Goal: Task Accomplishment & Management: Complete application form

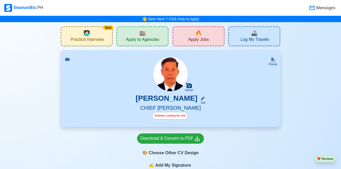
click at [68, 60] on icon at bounding box center [67, 59] width 5 height 5
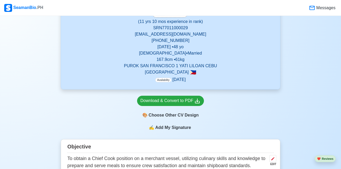
scroll to position [105, 0]
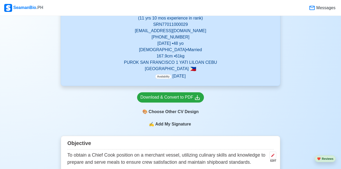
click at [162, 57] on p "167.9 cm • 61 kg" at bounding box center [170, 56] width 206 height 6
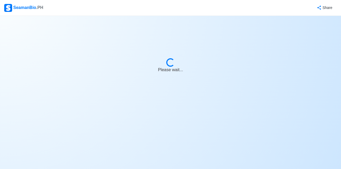
select select "Actively Looking for Job"
select select "Visible for Hiring"
select select "Married"
select select "[DEMOGRAPHIC_DATA]"
select select "PH"
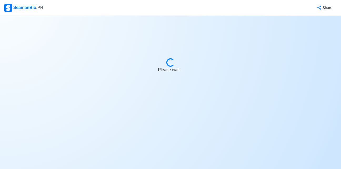
select select "11"
select select "10"
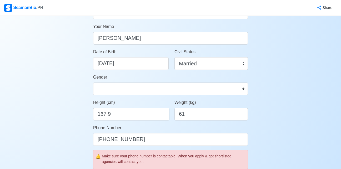
scroll to position [74, 0]
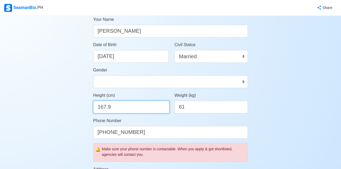
click at [106, 106] on input "167.9" at bounding box center [131, 107] width 76 height 13
click at [117, 108] on input "170.9" at bounding box center [131, 107] width 76 height 13
type input "170"
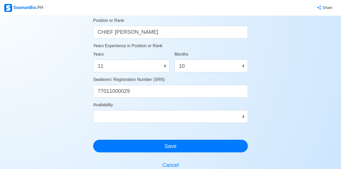
scroll to position [274, 0]
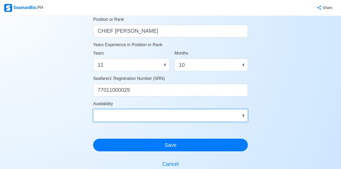
click at [244, 117] on select "Immediate [DATE] [DATE] [DATE] [DATE] [DATE] [DATE] [DATE] [DATE] [DATE]" at bounding box center [170, 115] width 155 height 13
select select "1756656000000"
click at [93, 109] on select "Immediate [DATE] [DATE] [DATE] [DATE] [DATE] [DATE] [DATE] [DATE] [DATE]" at bounding box center [170, 115] width 155 height 13
click at [244, 116] on select "Immediate [DATE] [DATE] [DATE] [DATE] [DATE] [DATE] [DATE] [DATE] [DATE]" at bounding box center [170, 115] width 155 height 13
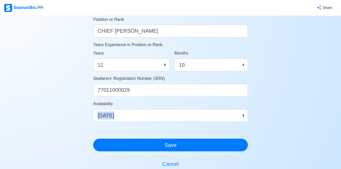
drag, startPoint x: 150, startPoint y: 125, endPoint x: 152, endPoint y: 117, distance: 8.2
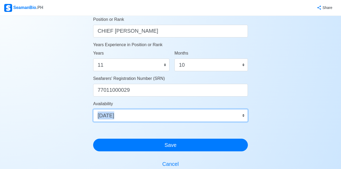
click at [152, 117] on select "Immediate [DATE] [DATE] [DATE] [DATE] [DATE] [DATE] [DATE] [DATE] [DATE]" at bounding box center [170, 115] width 155 height 13
click at [151, 114] on select "Immediate [DATE] [DATE] [DATE] [DATE] [DATE] [DATE] [DATE] [DATE] [DATE]" at bounding box center [170, 115] width 155 height 13
click at [245, 116] on select "Immediate [DATE] [DATE] [DATE] [DATE] [DATE] [DATE] [DATE] [DATE] [DATE]" at bounding box center [170, 115] width 155 height 13
click at [244, 114] on select "Immediate [DATE] [DATE] [DATE] [DATE] [DATE] [DATE] [DATE] [DATE] [DATE]" at bounding box center [170, 115] width 155 height 13
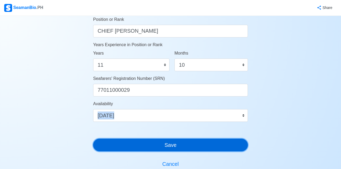
click at [224, 148] on button "Save" at bounding box center [170, 144] width 155 height 13
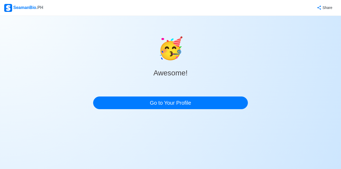
scroll to position [0, 0]
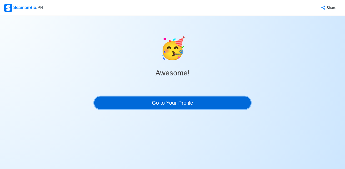
click at [219, 102] on link "Go to Your Profile" at bounding box center [172, 102] width 157 height 13
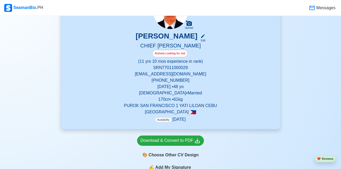
scroll to position [63, 0]
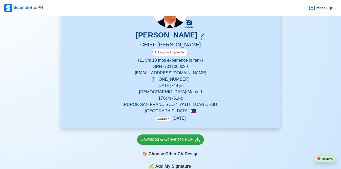
click at [166, 119] on span "Availability" at bounding box center [163, 118] width 16 height 4
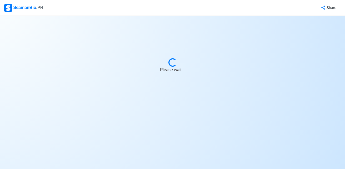
select select "Actively Looking for Job"
select select "Visible for Hiring"
select select "Married"
select select "[DEMOGRAPHIC_DATA]"
select select "PH"
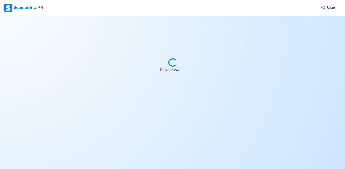
select select "11"
select select "10"
select select "1756656000000"
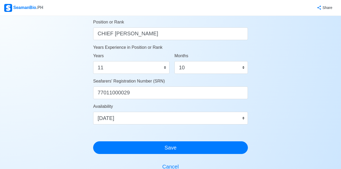
scroll to position [274, 0]
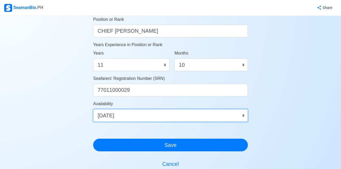
click at [244, 114] on select "Immediate [DATE] [DATE] [DATE] [DATE] [DATE] [DATE] [DATE] [DATE] [DATE]" at bounding box center [170, 115] width 155 height 13
click at [244, 116] on select "Immediate [DATE] [DATE] [DATE] [DATE] [DATE] [DATE] [DATE] [DATE] [DATE]" at bounding box center [170, 115] width 155 height 13
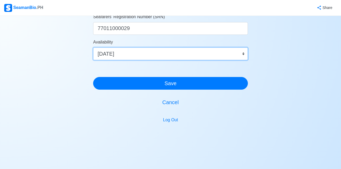
scroll to position [337, 0]
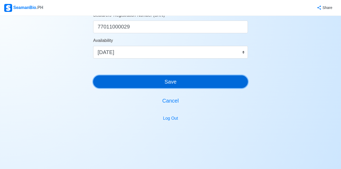
click at [174, 84] on button "Save" at bounding box center [170, 81] width 155 height 13
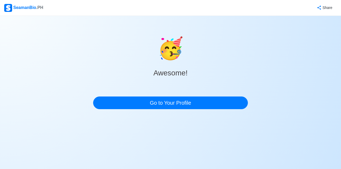
scroll to position [0, 0]
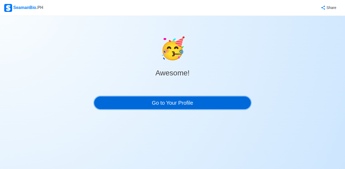
click at [212, 106] on link "Go to Your Profile" at bounding box center [172, 102] width 157 height 13
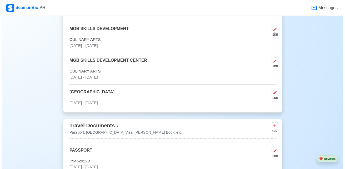
scroll to position [351, 0]
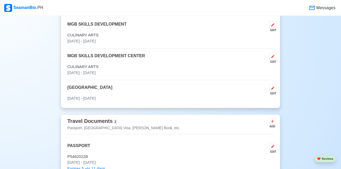
click at [272, 126] on div "ADD" at bounding box center [272, 126] width 6 height 4
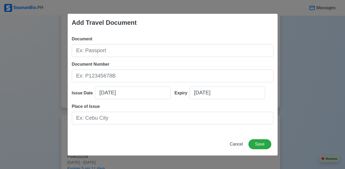
click at [321, 115] on div "Add Travel Document Document Document Number Issue Date [DATE] Expiry [DATE] Pl…" at bounding box center [172, 84] width 345 height 169
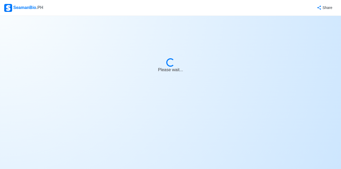
select select "Actively Looking for Job"
select select "Visible for Hiring"
select select "Married"
select select "[DEMOGRAPHIC_DATA]"
select select "PH"
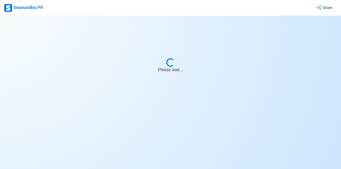
select select "11"
select select "10"
select select "1756656000000"
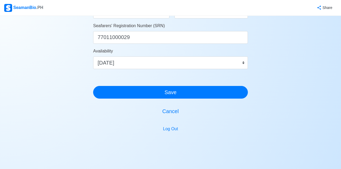
scroll to position [340, 0]
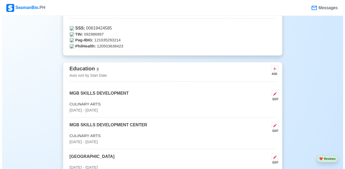
scroll to position [284, 0]
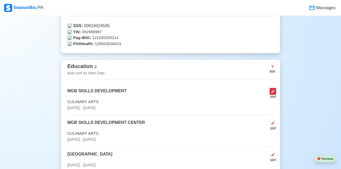
click at [273, 93] on icon at bounding box center [273, 91] width 4 height 4
select select "October"
select select "2009"
select select "January"
select select "2010"
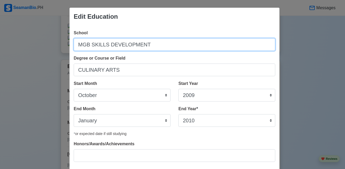
click at [162, 47] on input "MGB SKILLS DEVELOPMENT" at bounding box center [175, 44] width 202 height 13
type input "M"
type input "m"
type input "MAGSAYSAY MARITIME CORPORATION INSTITUTE OF SHIPPING"
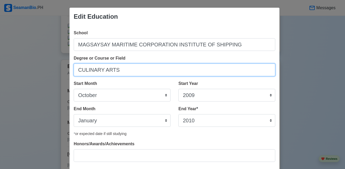
click at [120, 72] on input "CULINARY ARTS" at bounding box center [175, 69] width 202 height 13
type input "C"
type input "PRINCESS CRUISE LINES GALLEY TRAINING COURSE 05"
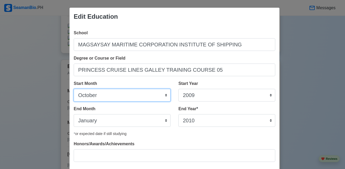
click at [100, 95] on select "January February March April May June July August September October November De…" at bounding box center [122, 95] width 97 height 13
select select "March"
click at [74, 89] on select "January February March April May June July August September October November De…" at bounding box center [122, 95] width 97 height 13
click at [164, 97] on select "January February March April May June July August September October November De…" at bounding box center [122, 95] width 97 height 13
click at [164, 93] on select "January February March April May June July August September October November De…" at bounding box center [122, 95] width 97 height 13
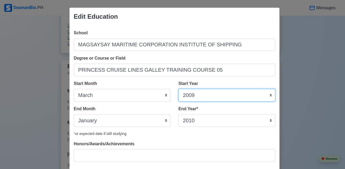
click at [269, 96] on select "2025 2024 2023 2022 2021 2020 2019 2018 2017 2016 2015 2014 2013 2012 2011 2010…" at bounding box center [227, 95] width 97 height 13
select select "2010"
click at [179, 89] on select "2025 2024 2023 2022 2021 2020 2019 2018 2017 2016 2015 2014 2013 2012 2011 2010…" at bounding box center [227, 95] width 97 height 13
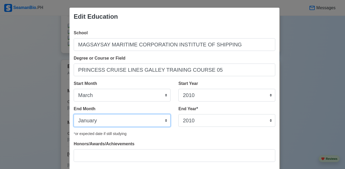
click at [164, 118] on select "January February March April May June July August September October November De…" at bounding box center [122, 120] width 97 height 13
select select "March"
click at [74, 114] on select "January February March April May June July August September October November De…" at bounding box center [122, 120] width 97 height 13
click at [125, 119] on select "January February March April May June July August September October November De…" at bounding box center [122, 120] width 97 height 13
click at [188, 111] on label "End Year *" at bounding box center [188, 109] width 19 height 6
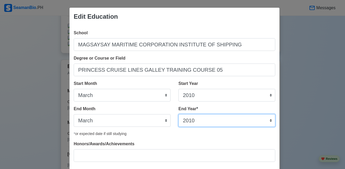
click at [188, 114] on select "2035 2034 2033 2032 2031 2030 2029 2028 2027 2026 2025 2024 2023 2022 2021 2020…" at bounding box center [227, 120] width 97 height 13
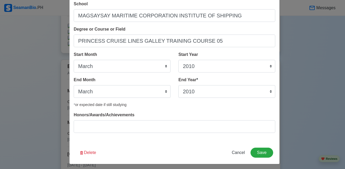
scroll to position [32, 0]
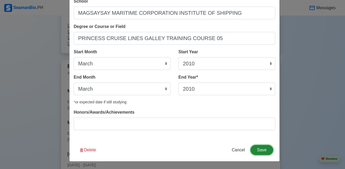
click at [263, 152] on button "Save" at bounding box center [262, 150] width 23 height 10
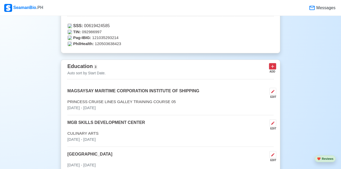
click at [272, 69] on icon at bounding box center [272, 66] width 5 height 5
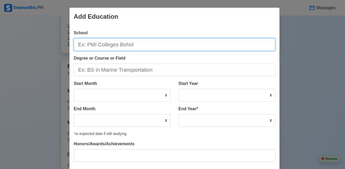
click at [152, 45] on input "School" at bounding box center [175, 44] width 202 height 13
type input "ELGRECO PHILIPPINES CORP."
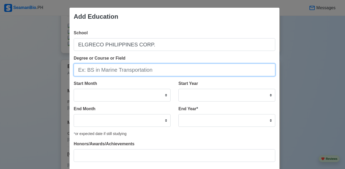
click at [153, 71] on input "Degree or Course or Field" at bounding box center [175, 69] width 202 height 13
click at [170, 65] on input "FUNDAMENTAL COURSE GREEK /MEDIT" at bounding box center [175, 69] width 202 height 13
type input "FUNDAMENTAL COURSE GREEK /MEDITERRANEAN CUISINE"
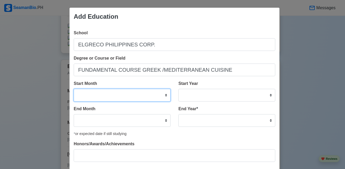
click at [164, 96] on select "January February March April May June July August September October November De…" at bounding box center [122, 95] width 97 height 13
select select "September"
click at [74, 89] on select "January February March April May June July August September October November De…" at bounding box center [122, 95] width 97 height 13
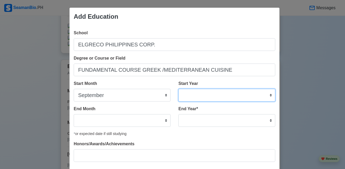
click at [269, 96] on select "2025 2024 2023 2022 2021 2020 2019 2018 2017 2016 2015 2014 2013 2012 2011 2010…" at bounding box center [227, 95] width 97 height 13
select select "2023"
click at [179, 89] on select "2025 2024 2023 2022 2021 2020 2019 2018 2017 2016 2015 2014 2013 2012 2011 2010…" at bounding box center [227, 95] width 97 height 13
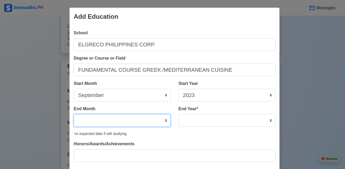
click at [164, 121] on select "January February March April May June July August September October November De…" at bounding box center [122, 120] width 97 height 13
select select "September"
click at [74, 114] on select "January February March April May June July August September October November De…" at bounding box center [122, 120] width 97 height 13
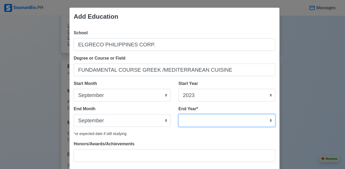
click at [269, 121] on select "2035 2034 2033 2032 2031 2030 2029 2028 2027 2026 2025 2024 2023 2022 2021 2020…" at bounding box center [227, 120] width 97 height 13
select select "2023"
click at [179, 114] on select "2035 2034 2033 2032 2031 2030 2029 2028 2027 2026 2025 2024 2023 2022 2021 2020…" at bounding box center [227, 120] width 97 height 13
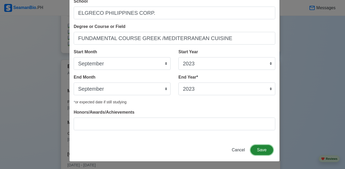
click at [259, 150] on button "Save" at bounding box center [262, 150] width 23 height 10
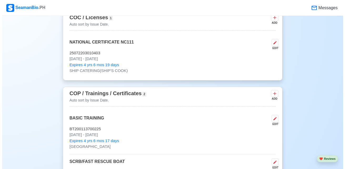
scroll to position [769, 0]
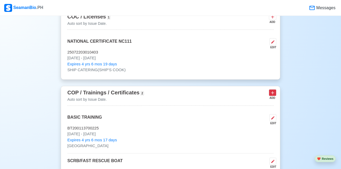
click at [274, 95] on icon at bounding box center [272, 92] width 5 height 5
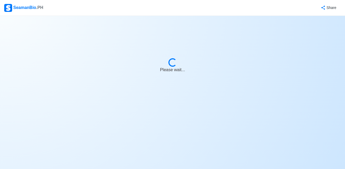
select select "Actively Looking for Job"
select select "Visible for Hiring"
select select "Married"
select select "[DEMOGRAPHIC_DATA]"
select select "PH"
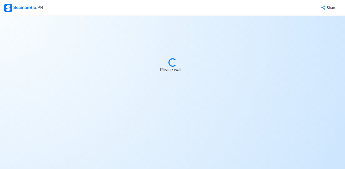
select select "11"
select select "10"
select select "1756656000000"
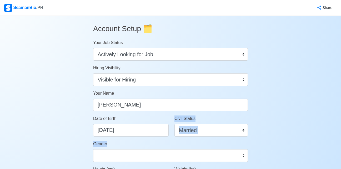
drag, startPoint x: 312, startPoint y: 120, endPoint x: 338, endPoint y: 152, distance: 41.0
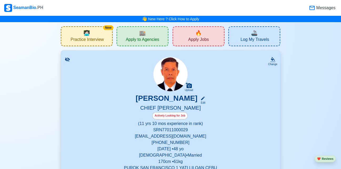
click at [65, 59] on icon at bounding box center [67, 59] width 5 height 5
click at [68, 59] on icon at bounding box center [67, 59] width 5 height 5
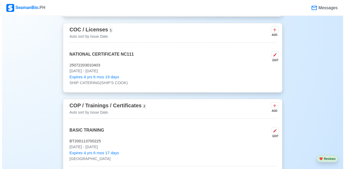
scroll to position [702, 0]
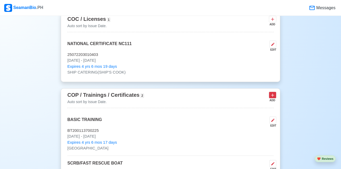
click at [273, 98] on icon at bounding box center [272, 94] width 5 height 5
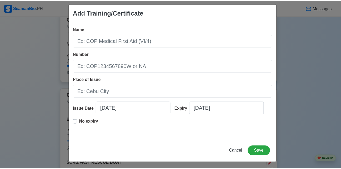
scroll to position [5, 0]
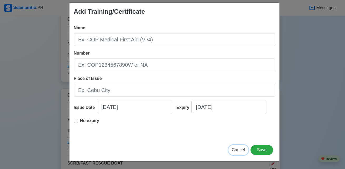
click at [239, 151] on span "Cancel" at bounding box center [238, 149] width 13 height 4
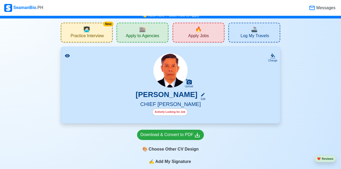
scroll to position [0, 0]
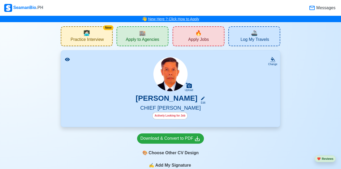
click at [182, 19] on link "New Here ? Click How to Apply" at bounding box center [173, 19] width 51 height 4
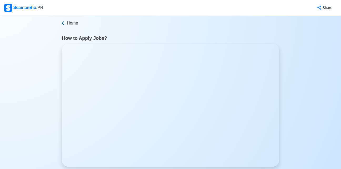
click at [63, 22] on icon at bounding box center [63, 23] width 5 height 5
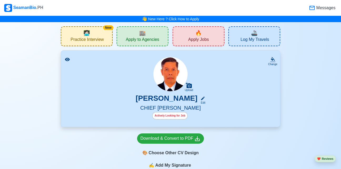
click at [196, 40] on span "Apply Jobs" at bounding box center [198, 40] width 21 height 7
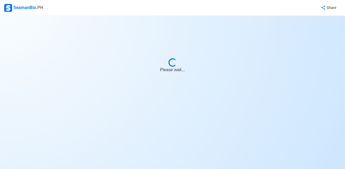
select select "Chief [PERSON_NAME]"
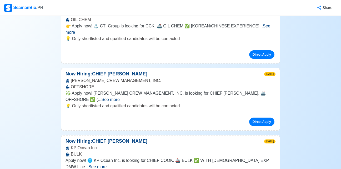
scroll to position [2844, 0]
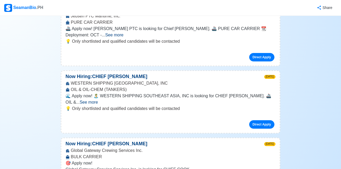
scroll to position [3044, 0]
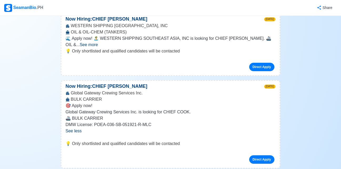
drag, startPoint x: 341, startPoint y: 165, endPoint x: 344, endPoint y: 166, distance: 3.2
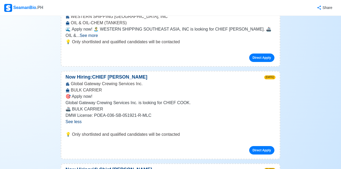
scroll to position [3112, 0]
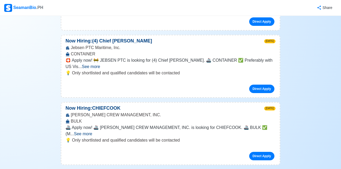
scroll to position [3238, 0]
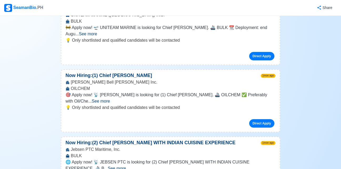
scroll to position [3754, 0]
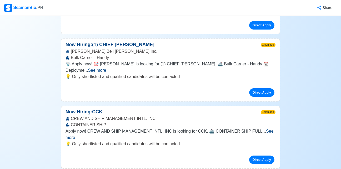
scroll to position [3983, 0]
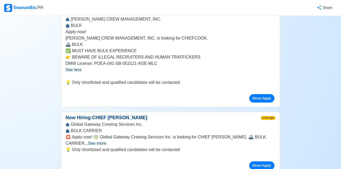
scroll to position [4246, 0]
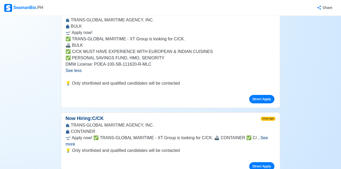
scroll to position [4681, 0]
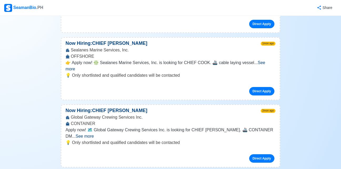
scroll to position [5264, 0]
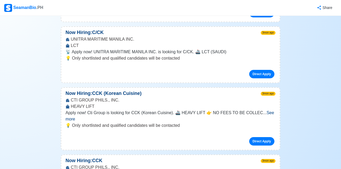
scroll to position [7771, 0]
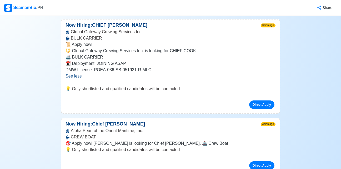
scroll to position [8592, 0]
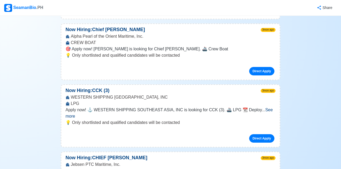
scroll to position [8666, 0]
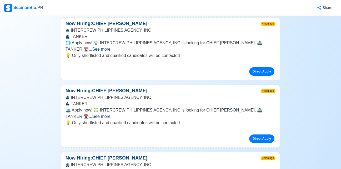
scroll to position [10741, 0]
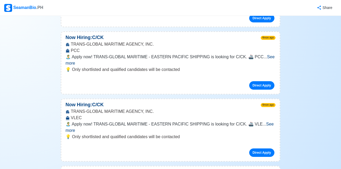
scroll to position [10927, 0]
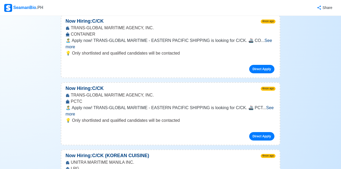
scroll to position [11151, 0]
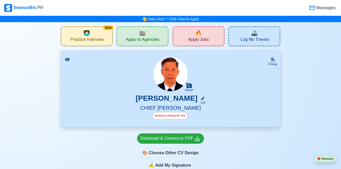
click at [193, 36] on div "🔥 Apply Jobs" at bounding box center [199, 36] width 52 height 20
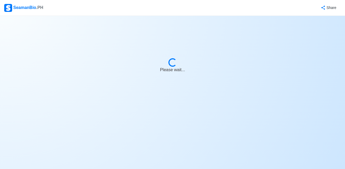
select select "Chief [PERSON_NAME]"
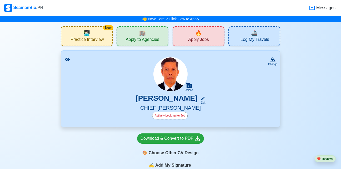
click at [138, 35] on div "🏬 Apply to Agencies" at bounding box center [143, 36] width 52 height 20
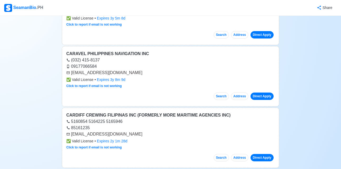
scroll to position [614, 0]
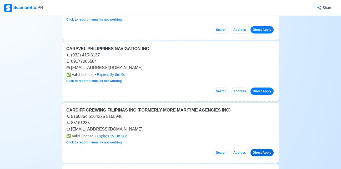
click at [265, 154] on link "Direct Apply" at bounding box center [262, 152] width 23 height 7
click at [221, 152] on button "Search" at bounding box center [221, 152] width 15 height 7
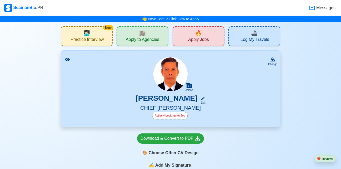
click at [195, 34] on div "🔥 Apply Jobs" at bounding box center [199, 36] width 52 height 20
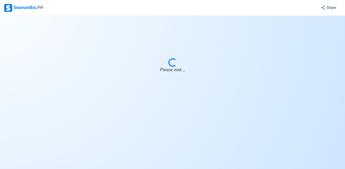
select select "Chief [PERSON_NAME]"
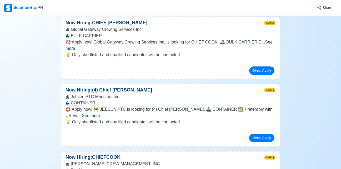
scroll to position [3174, 0]
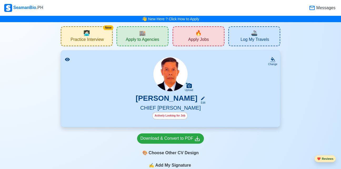
click at [329, 160] on button "❤️ Reviews" at bounding box center [325, 158] width 21 height 7
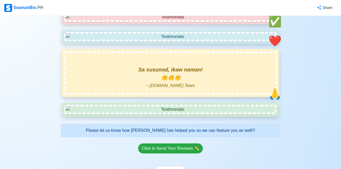
scroll to position [730, 0]
